Goal: Task Accomplishment & Management: Use online tool/utility

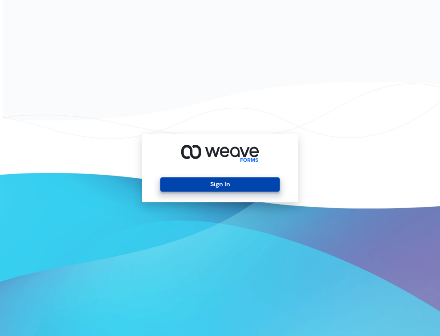
click at [258, 186] on button "Sign In" at bounding box center [220, 184] width 119 height 14
